Goal: Task Accomplishment & Management: Use online tool/utility

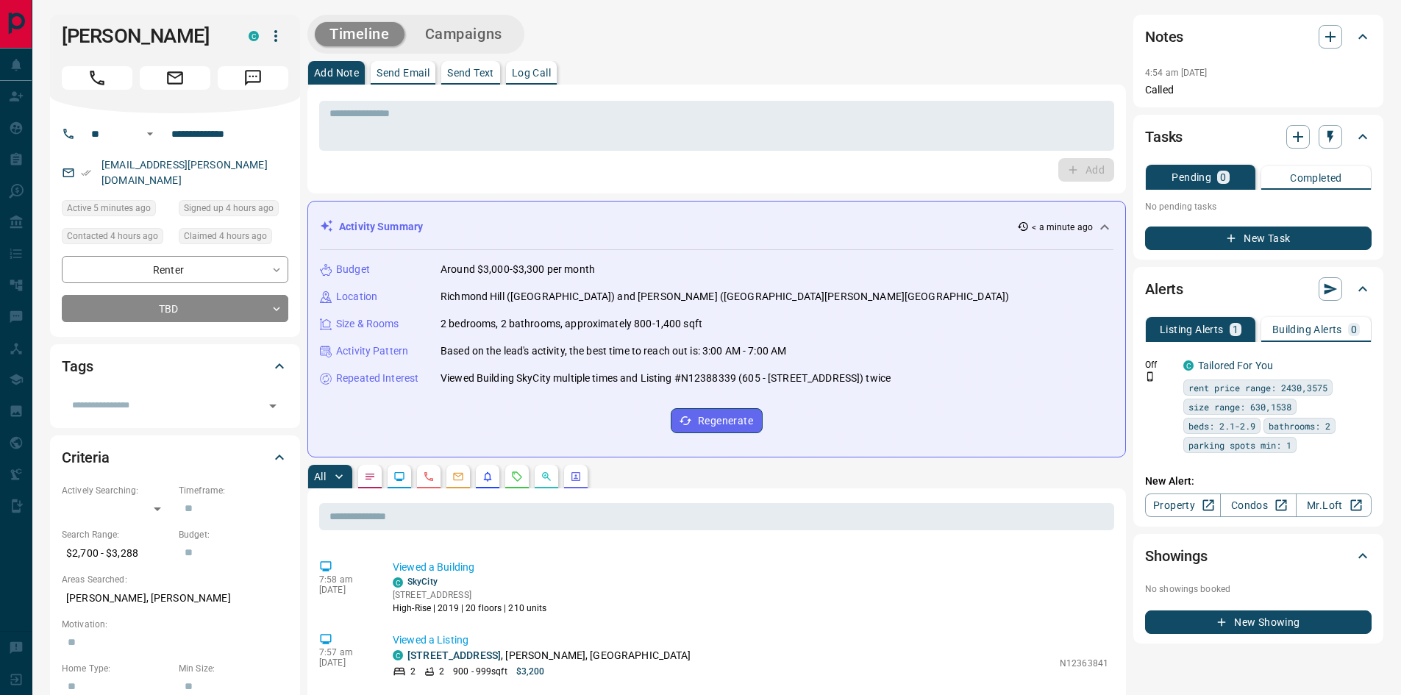
click at [1255, 240] on button "New Task" at bounding box center [1258, 238] width 226 height 24
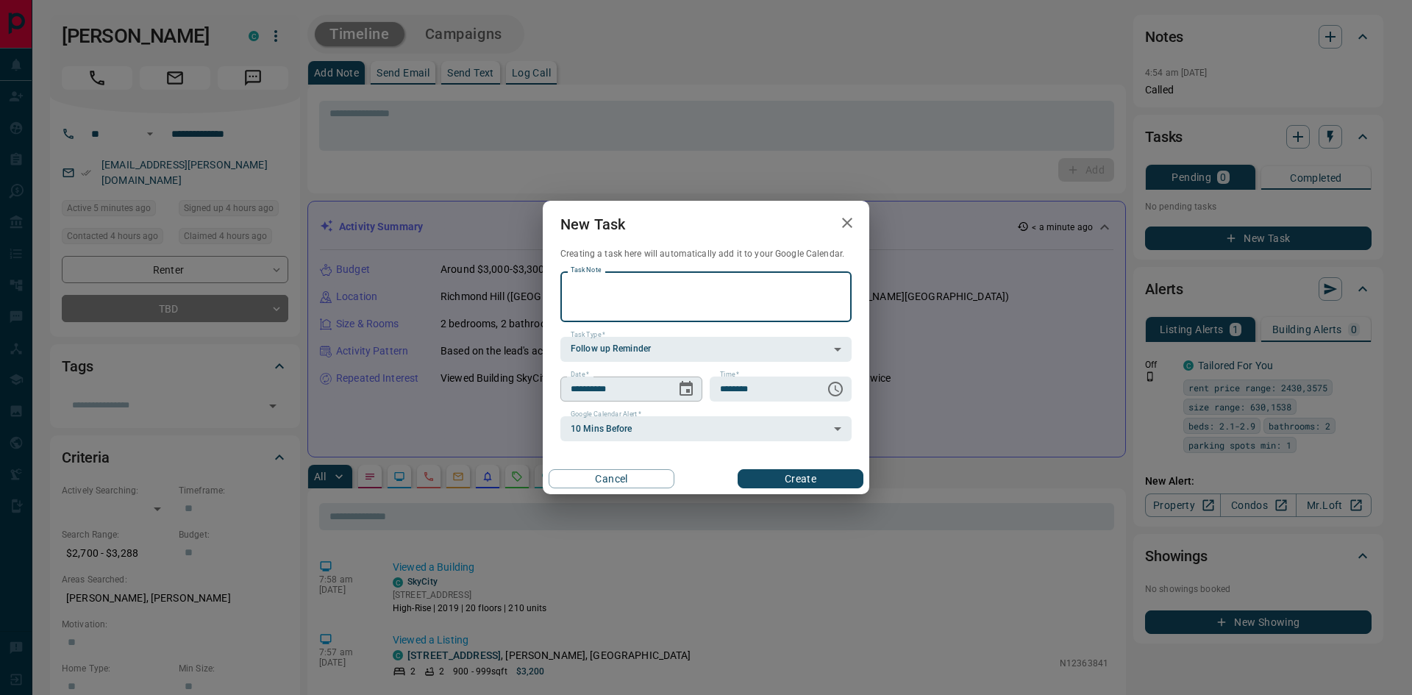
click at [684, 387] on icon "Choose date, selected date is Sep 17, 2025" at bounding box center [686, 389] width 18 height 18
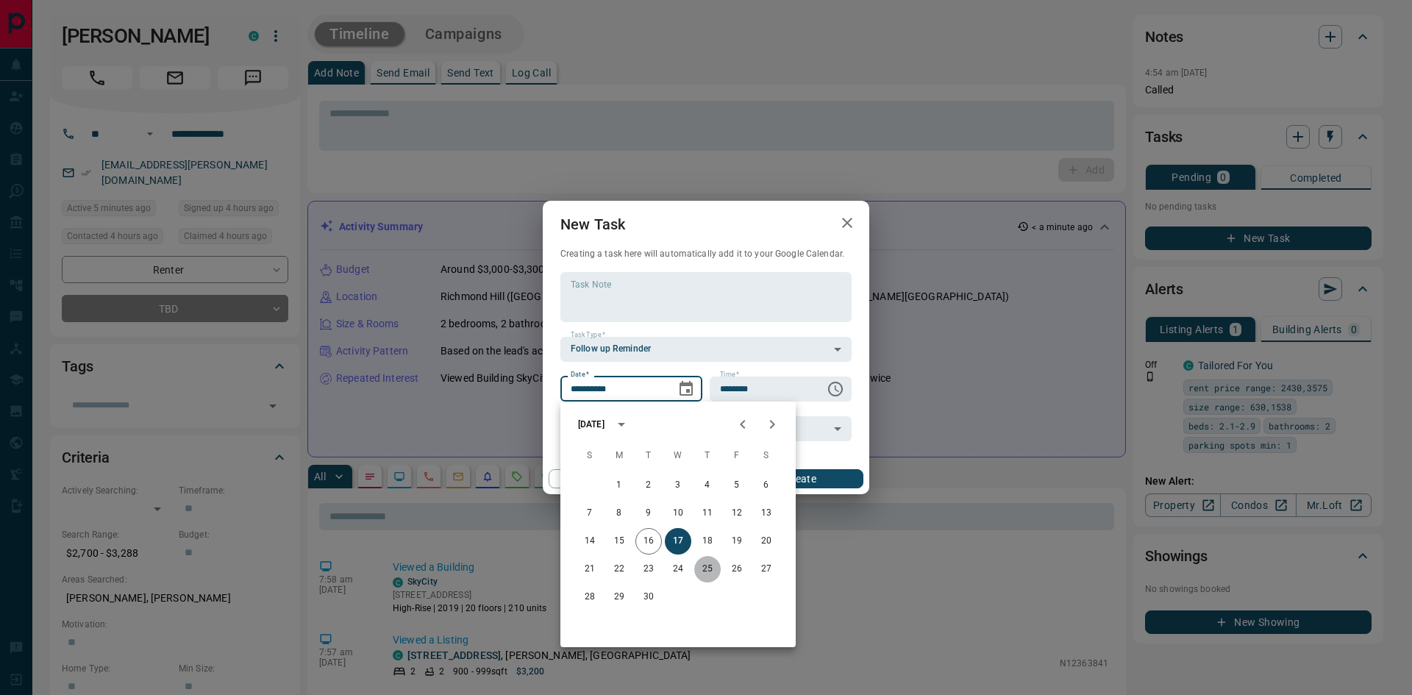
click at [707, 573] on button "25" at bounding box center [707, 569] width 26 height 26
type input "**********"
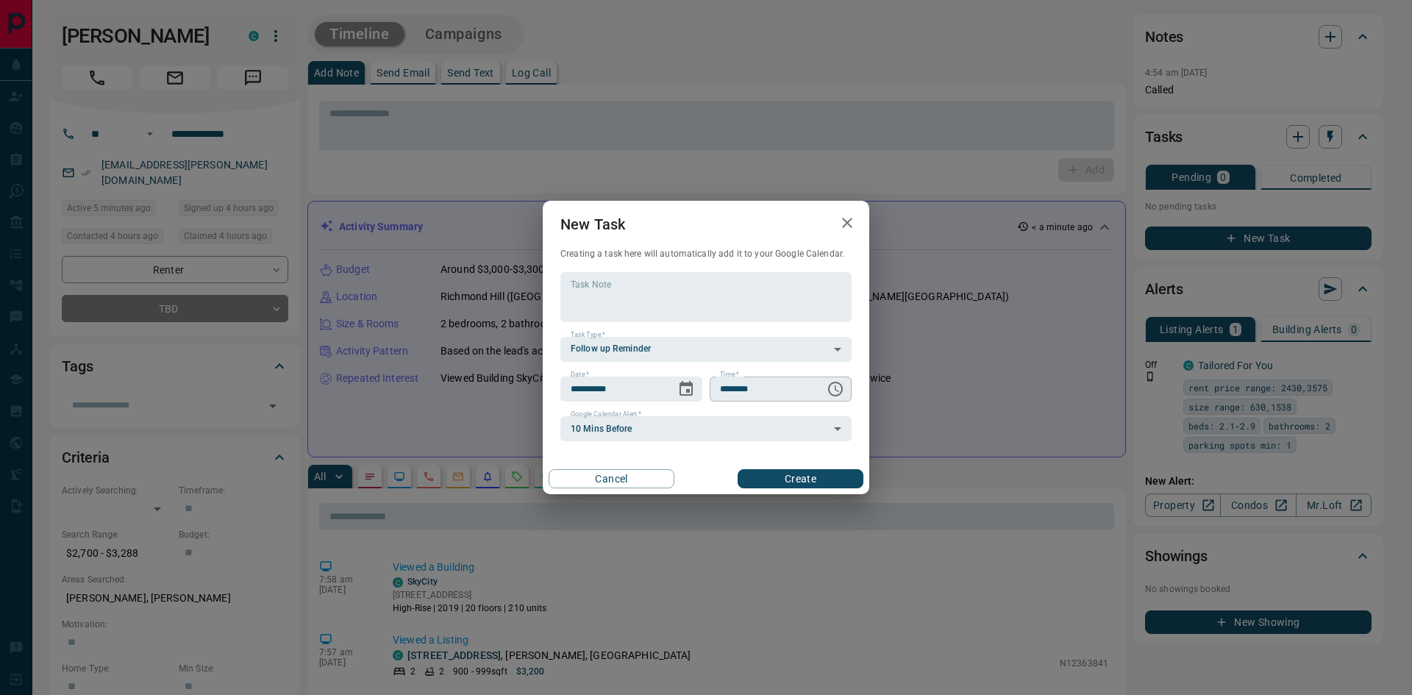
click at [832, 385] on icon "Choose time, selected time is 6:00 AM" at bounding box center [835, 389] width 18 height 18
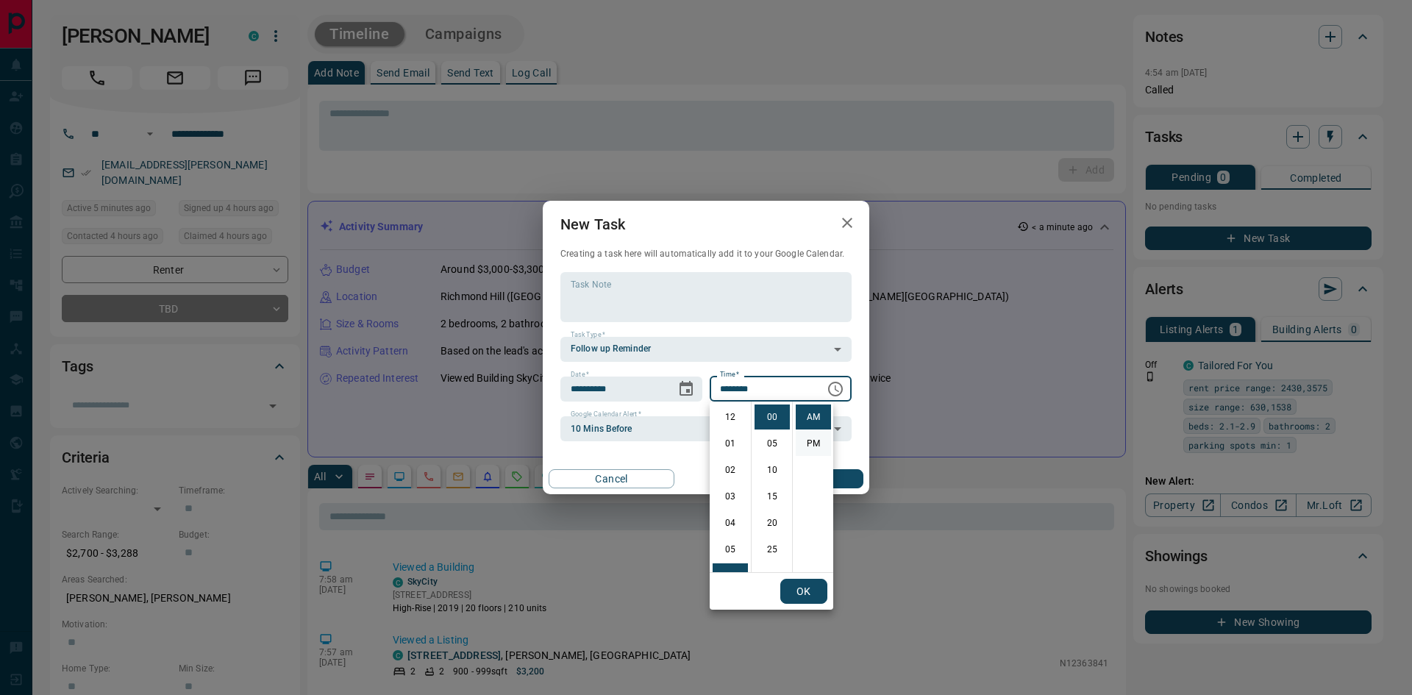
scroll to position [159, 0]
click at [816, 445] on li "PM" at bounding box center [813, 443] width 35 height 25
type input "********"
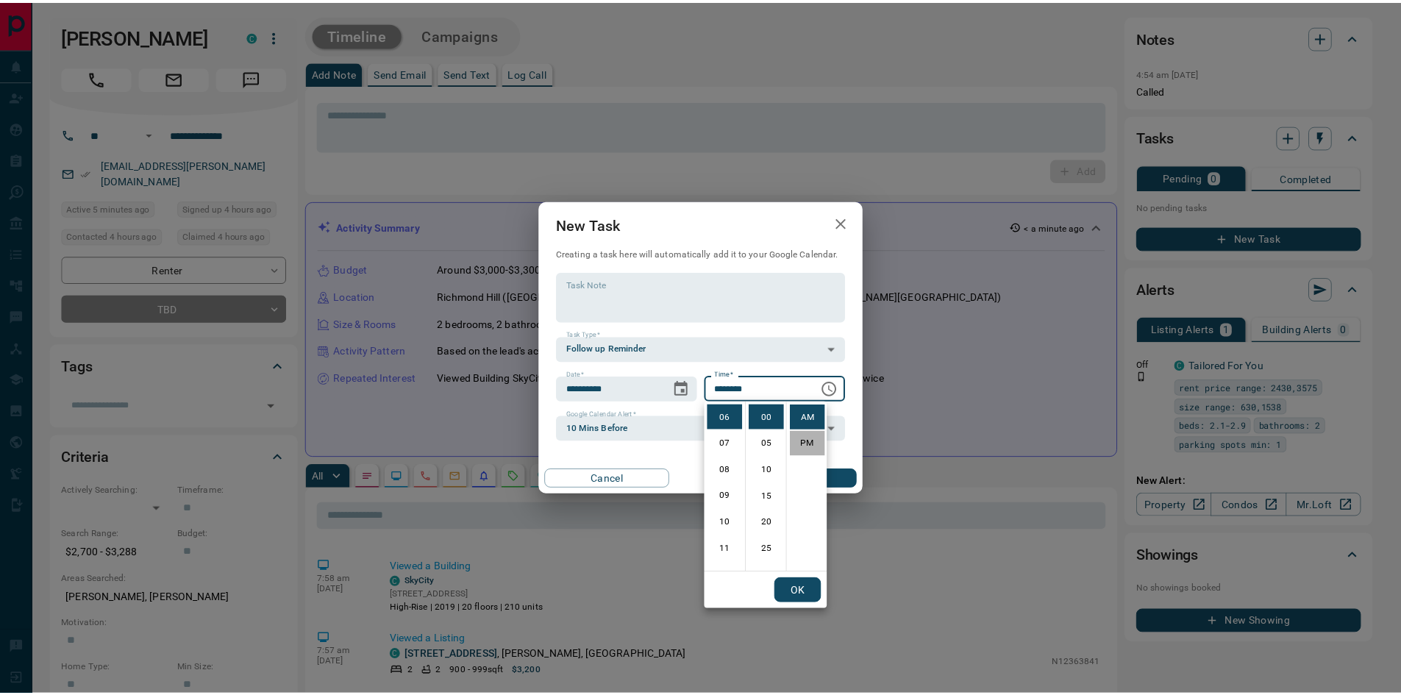
scroll to position [22, 0]
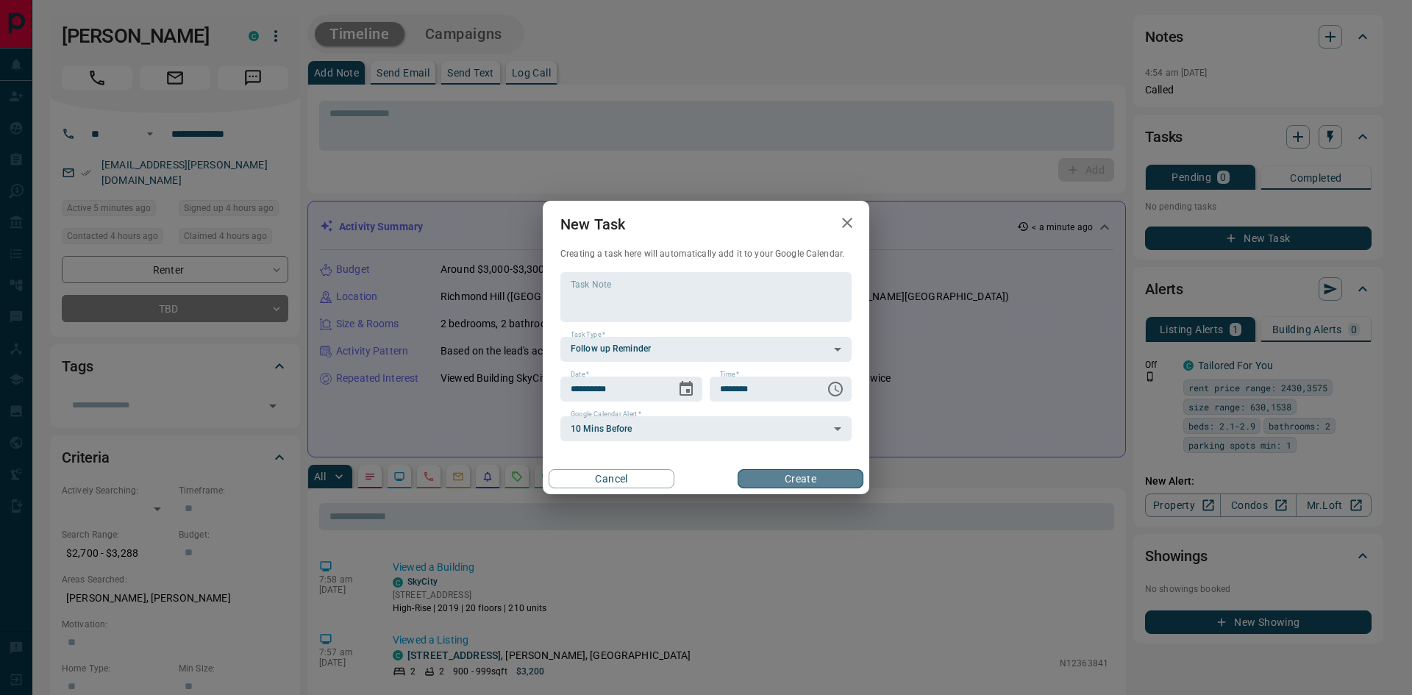
click at [810, 481] on button "Create" at bounding box center [800, 478] width 126 height 19
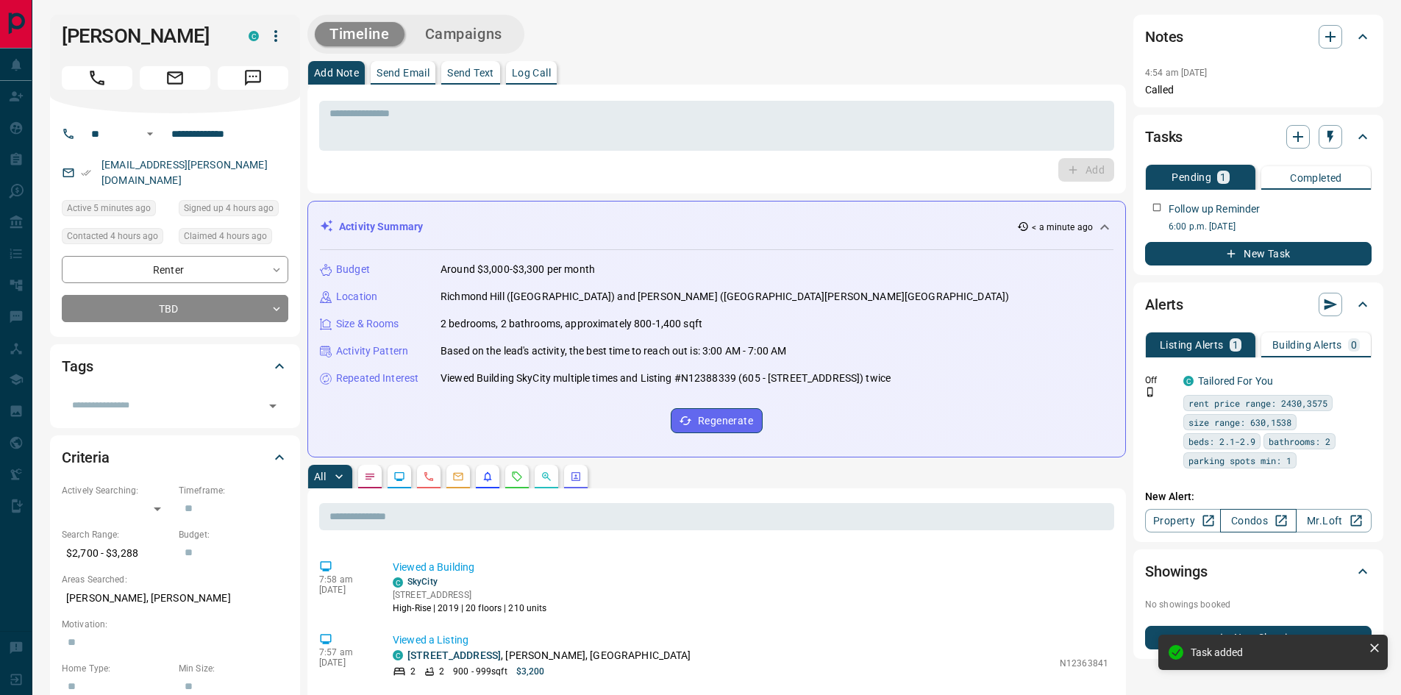
click at [1263, 509] on link "Condos" at bounding box center [1258, 521] width 76 height 24
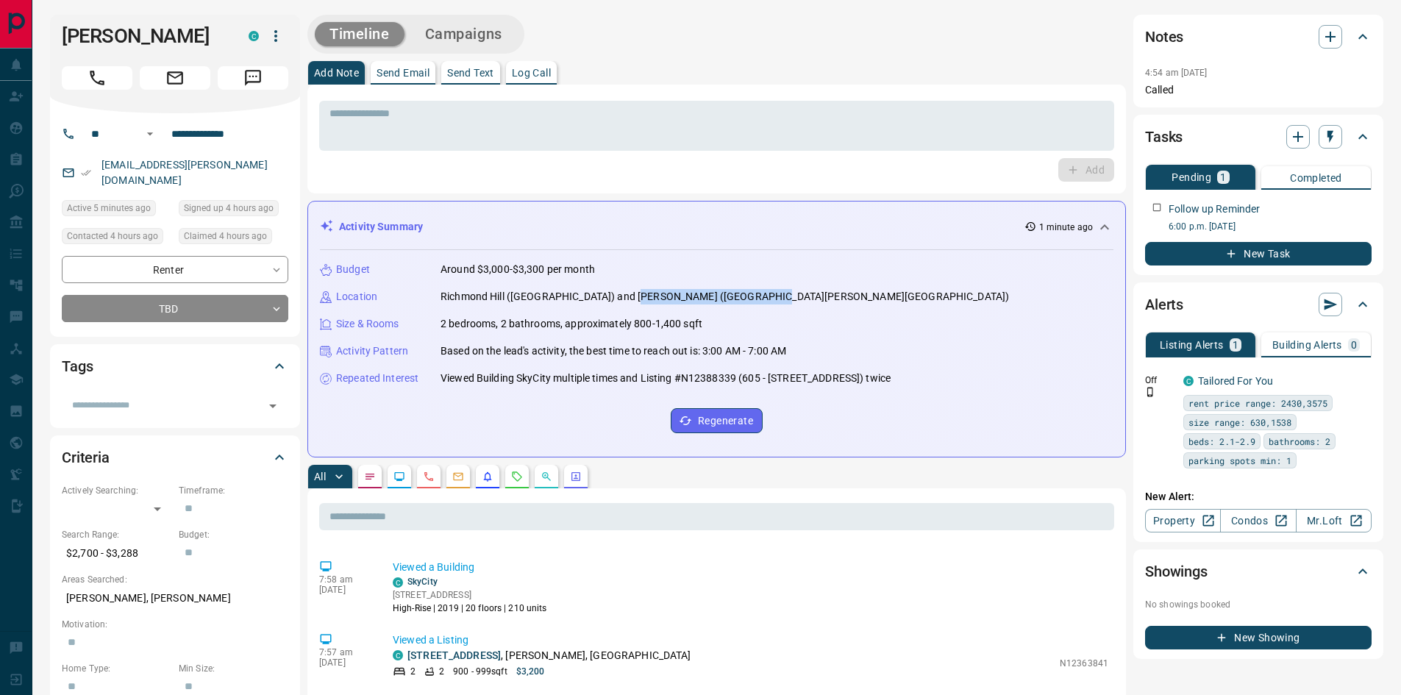
drag, startPoint x: 630, startPoint y: 294, endPoint x: 733, endPoint y: 290, distance: 103.0
click at [754, 301] on p "Richmond Hill ([GEOGRAPHIC_DATA]) and [PERSON_NAME] ([GEOGRAPHIC_DATA][PERSON_N…" at bounding box center [724, 296] width 568 height 15
copy p "[PERSON_NAME]"
